Goal: Information Seeking & Learning: Learn about a topic

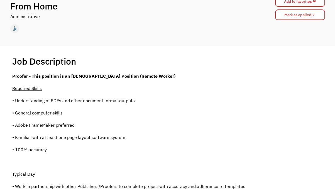
scroll to position [66, 0]
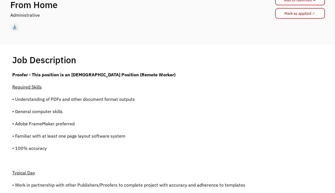
click at [68, 100] on p "• Understanding of PDFs and other document format outputs" at bounding box center [128, 99] width 233 height 7
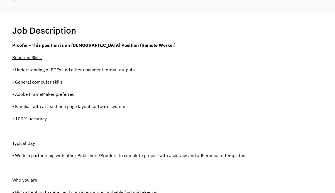
scroll to position [98, 0]
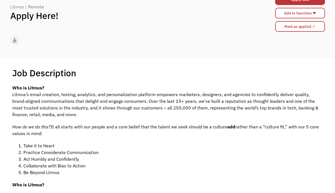
scroll to position [54, 0]
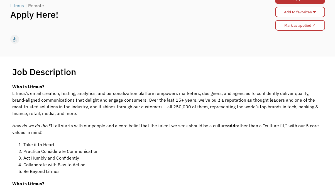
click at [86, 93] on span "Litmus’s email creation, testing, analytics, and personalization platform empow…" at bounding box center [165, 104] width 306 height 26
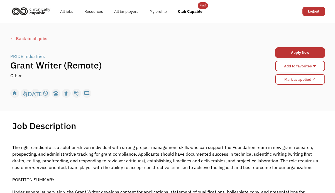
click at [69, 70] on h1 "Grant Writer (Remote)" at bounding box center [128, 65] width 236 height 11
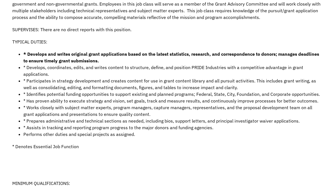
scroll to position [201, 0]
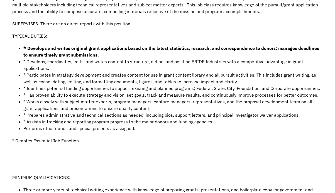
click at [70, 49] on strong "* Develops and writes original grant applications based on the latest statistic…" at bounding box center [171, 51] width 296 height 12
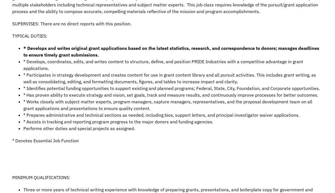
click at [70, 49] on strong "* Develops and writes original grant applications based on the latest statistic…" at bounding box center [171, 51] width 296 height 12
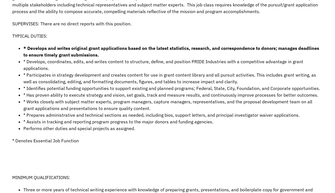
click at [70, 62] on li "* Develops, coordinates, edits, and writes content to structure, define, and po…" at bounding box center [172, 64] width 299 height 13
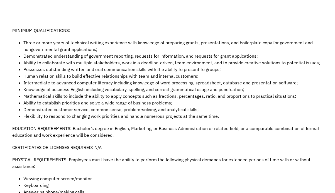
scroll to position [348, 0]
